Goal: Information Seeking & Learning: Check status

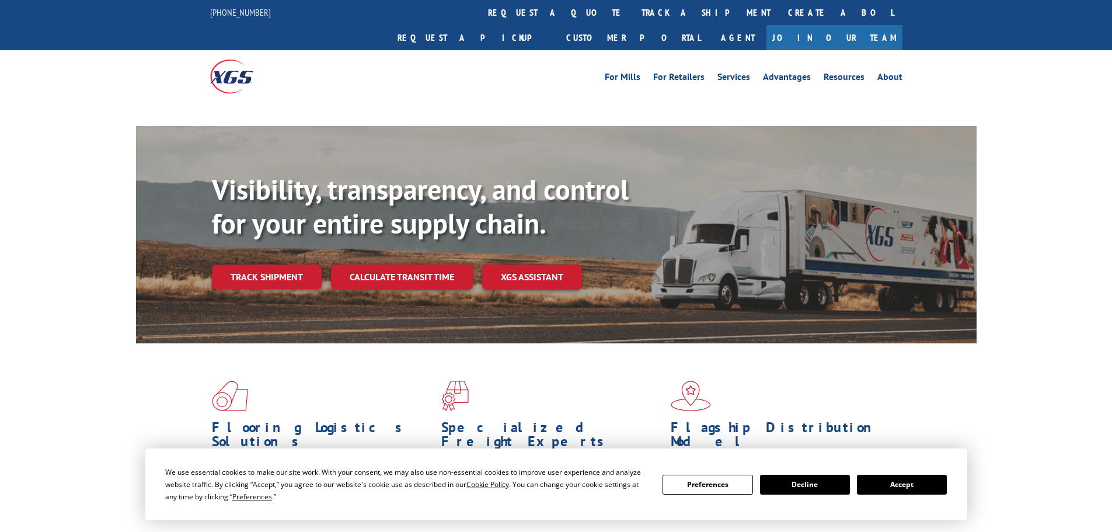
drag, startPoint x: 280, startPoint y: 255, endPoint x: 289, endPoint y: 268, distance: 15.9
click at [280, 264] on link "Track shipment" at bounding box center [267, 276] width 110 height 25
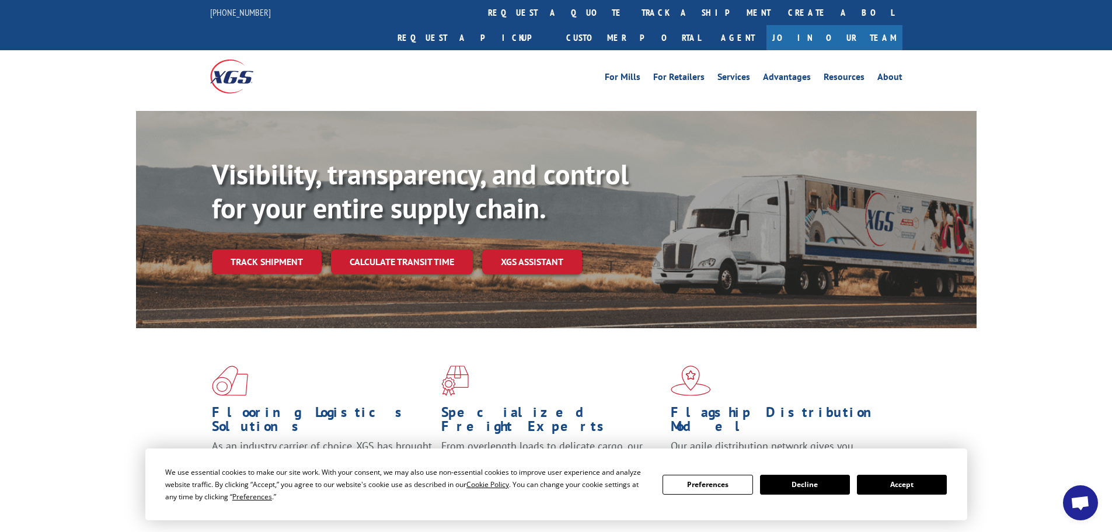
click at [880, 487] on button "Accept" at bounding box center [902, 485] width 90 height 20
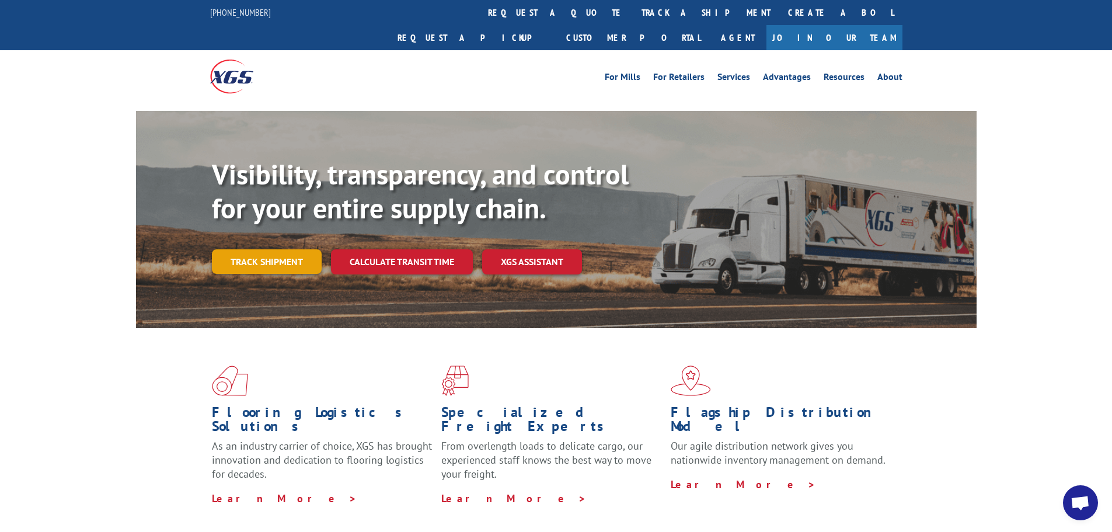
click at [225, 249] on link "Track shipment" at bounding box center [267, 261] width 110 height 25
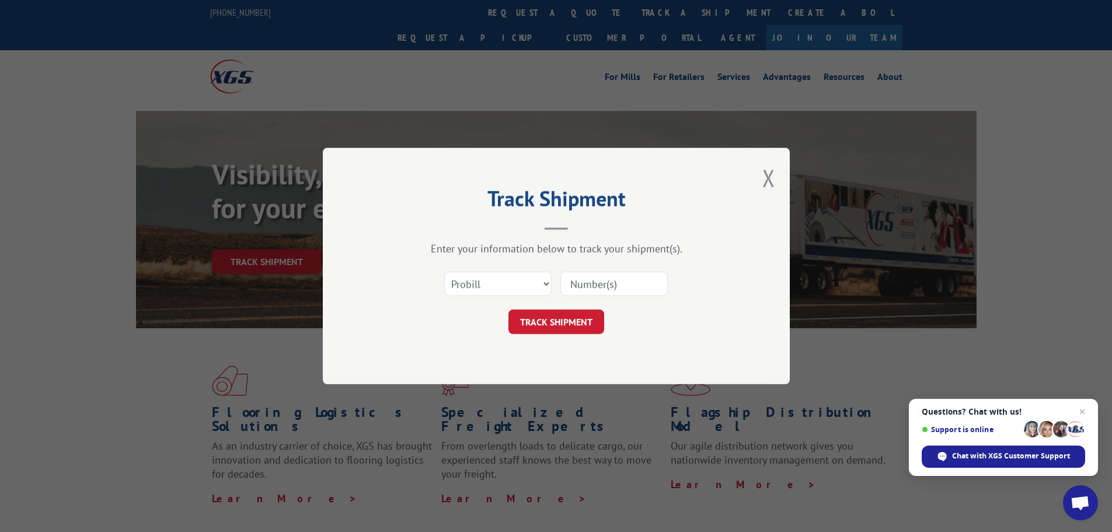
click at [601, 283] on input at bounding box center [613, 283] width 107 height 25
paste input "15339881"
type input "15339881"
click at [559, 330] on button "TRACK SHIPMENT" at bounding box center [556, 321] width 96 height 25
